Goal: Task Accomplishment & Management: Manage account settings

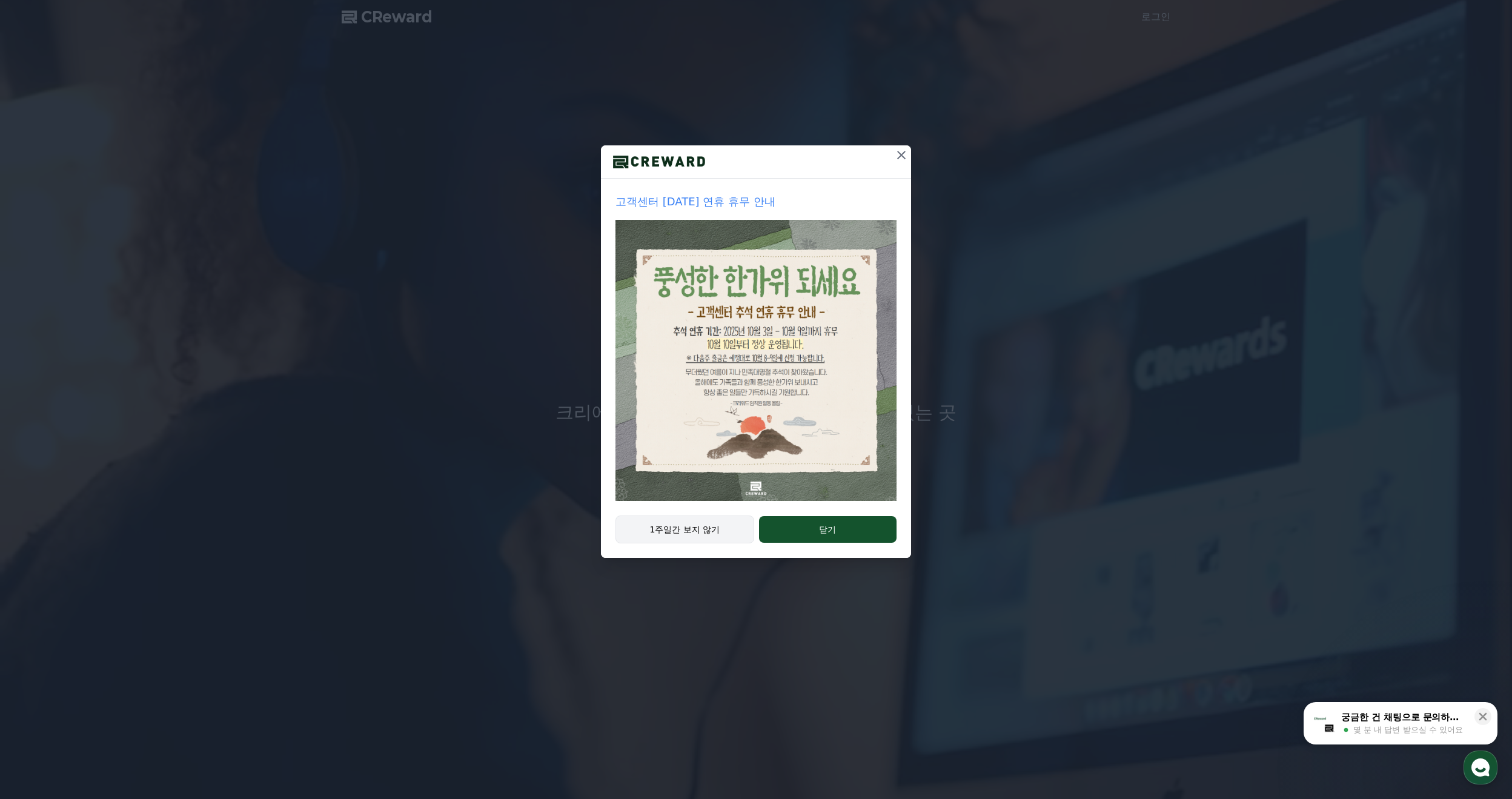
click at [693, 531] on button "1주일간 보지 않기" at bounding box center [685, 529] width 138 height 28
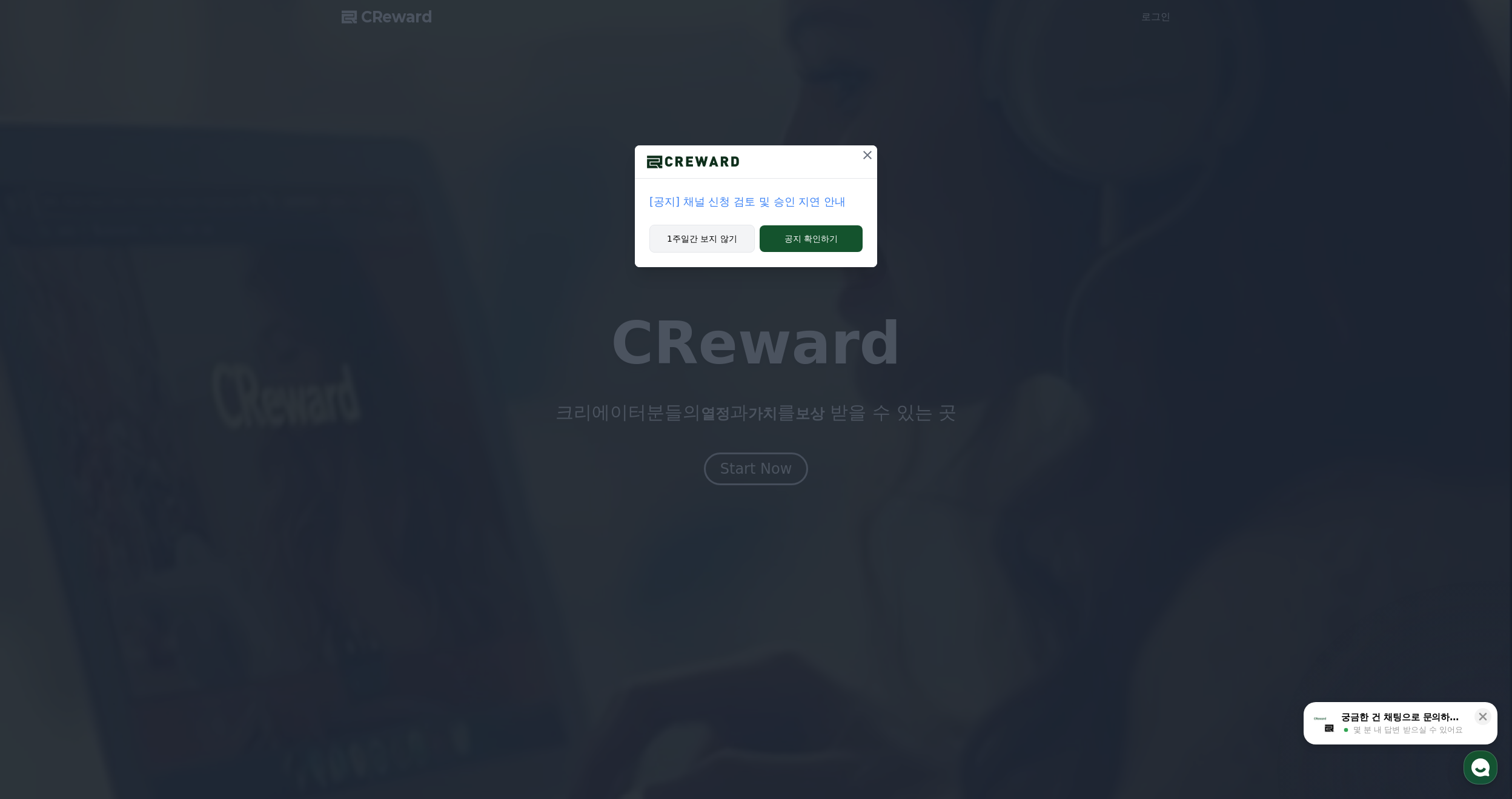
click at [705, 242] on button "1주일간 보지 않기" at bounding box center [701, 239] width 105 height 28
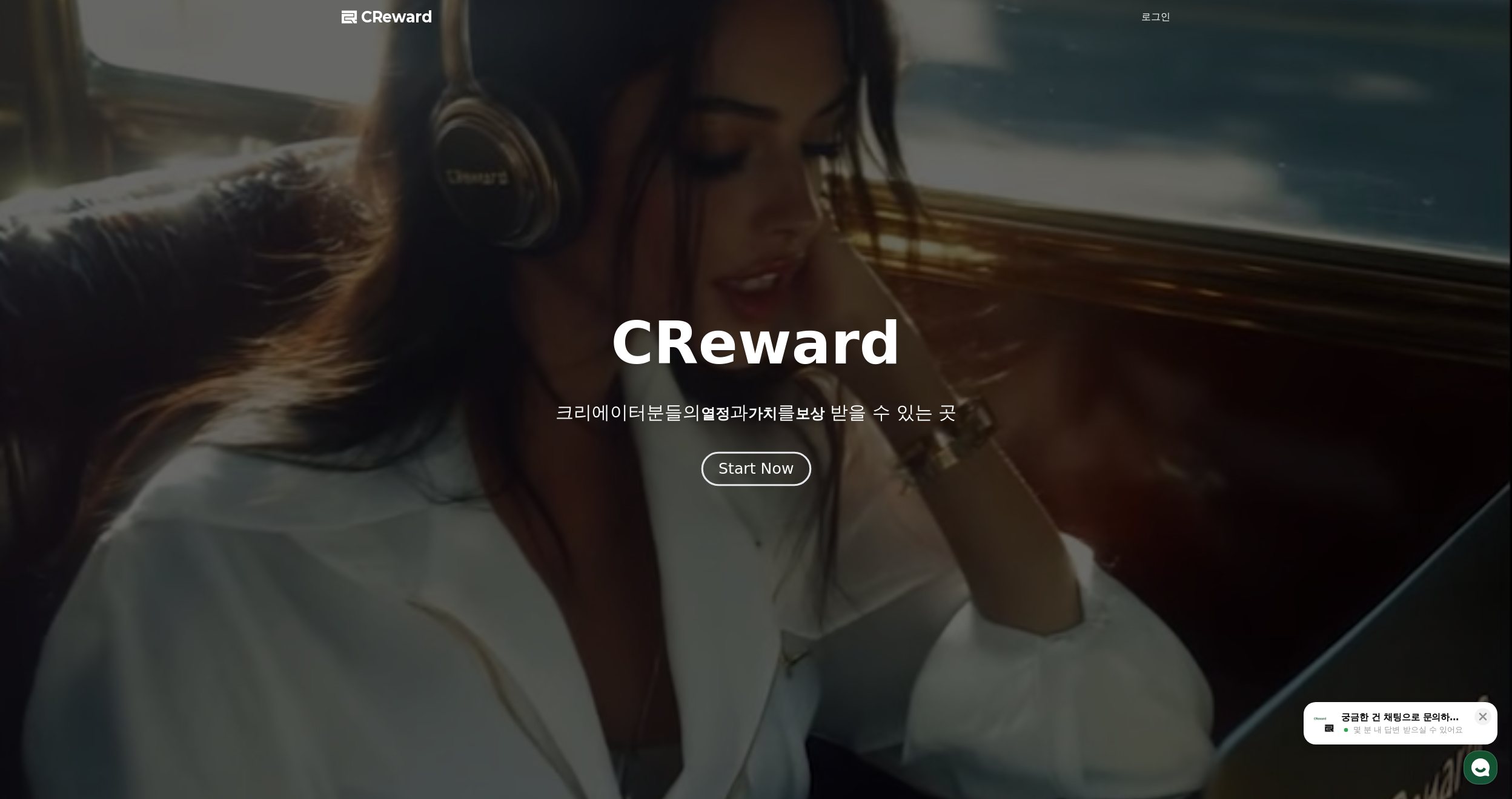
click at [780, 476] on div "Start Now" at bounding box center [756, 468] width 75 height 20
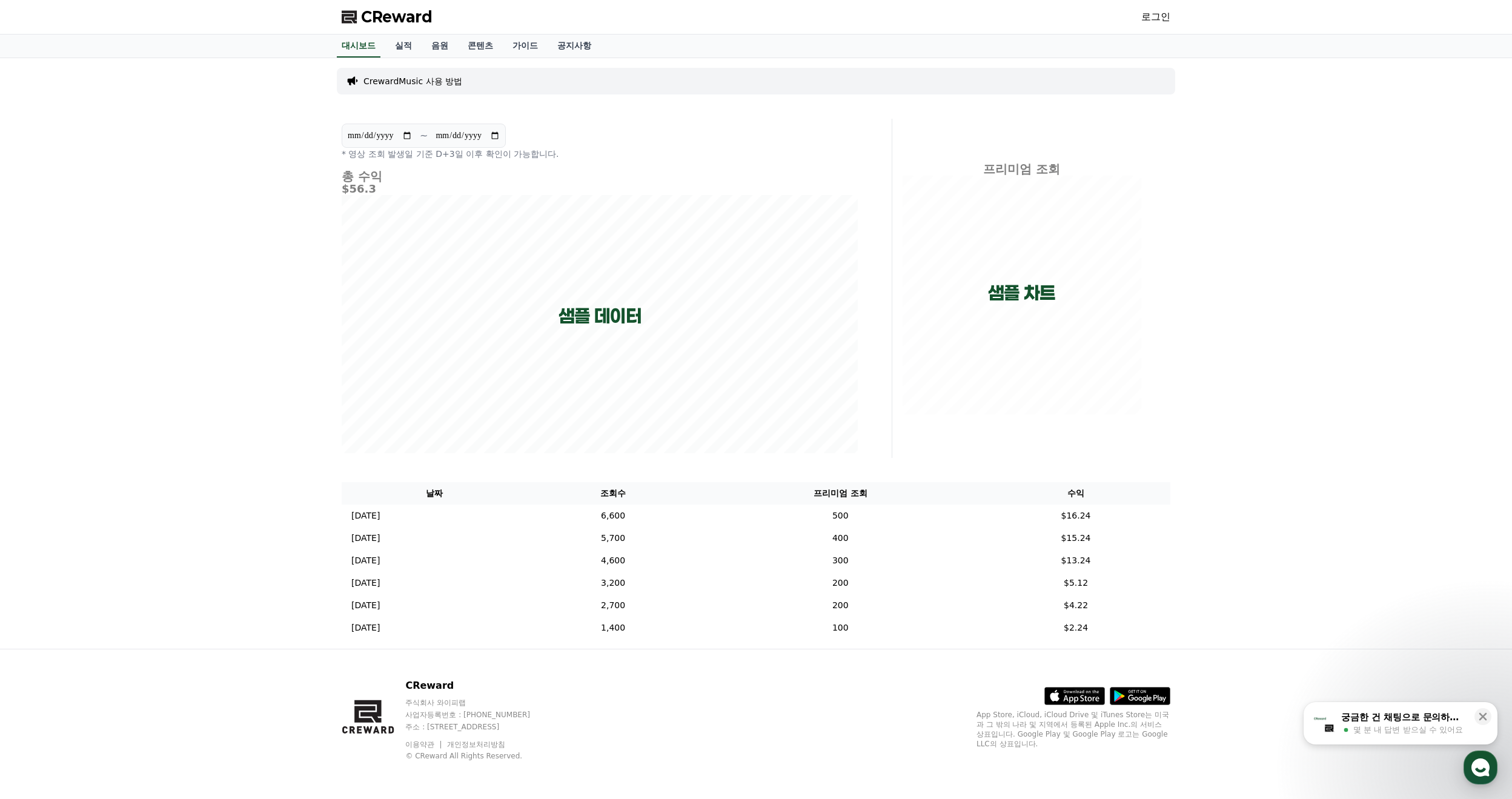
click at [1158, 18] on link "로그인" at bounding box center [1156, 17] width 29 height 15
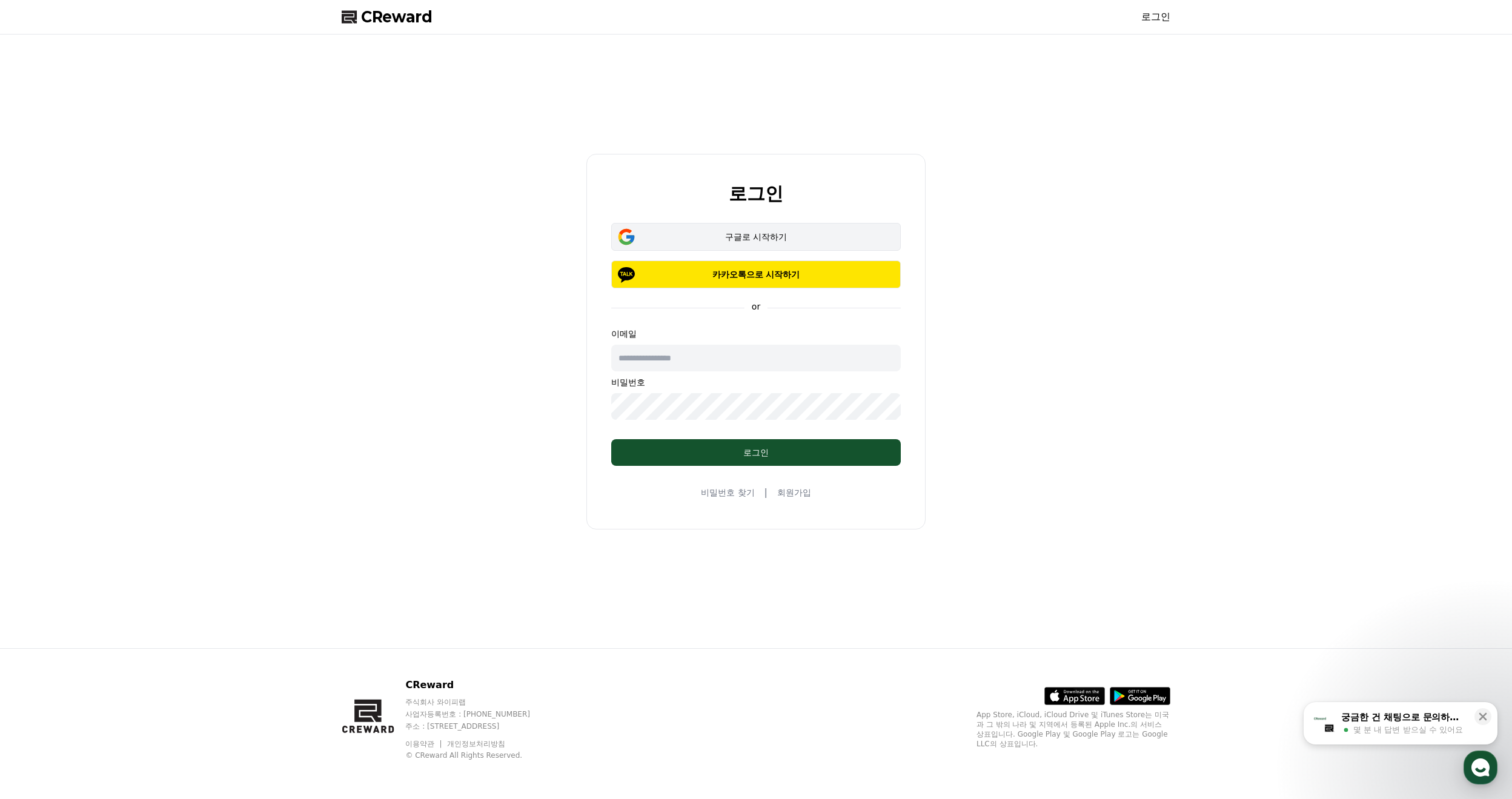
click at [811, 242] on div "구글로 시작하기" at bounding box center [756, 236] width 254 height 12
